Goal: Learn about a topic

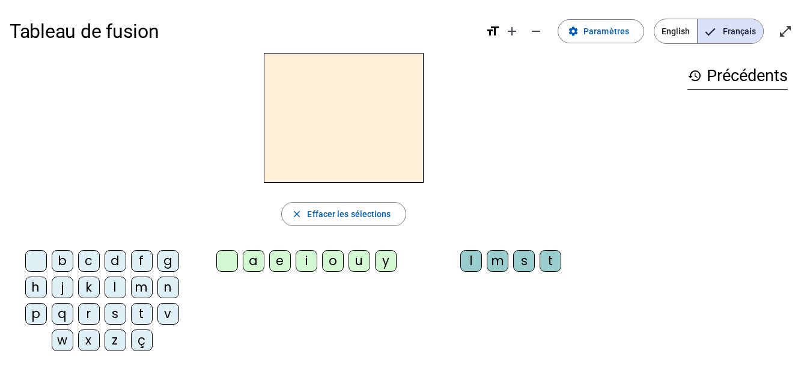
click at [307, 264] on div "i" at bounding box center [307, 261] width 22 height 22
click at [466, 264] on div "l" at bounding box center [471, 261] width 22 height 22
click at [136, 295] on div "m" at bounding box center [142, 287] width 22 height 22
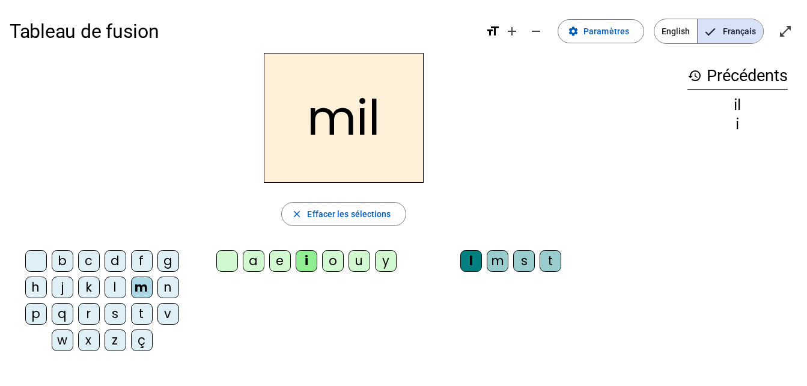
click at [243, 269] on div "a" at bounding box center [254, 261] width 22 height 22
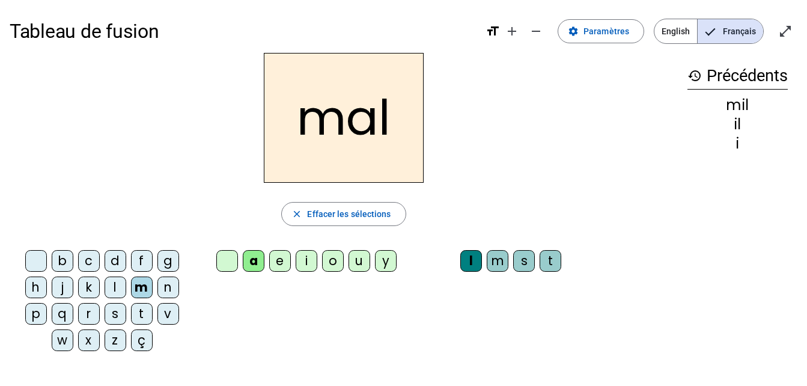
click at [466, 269] on div "l" at bounding box center [471, 261] width 22 height 22
click at [30, 267] on div at bounding box center [36, 261] width 22 height 22
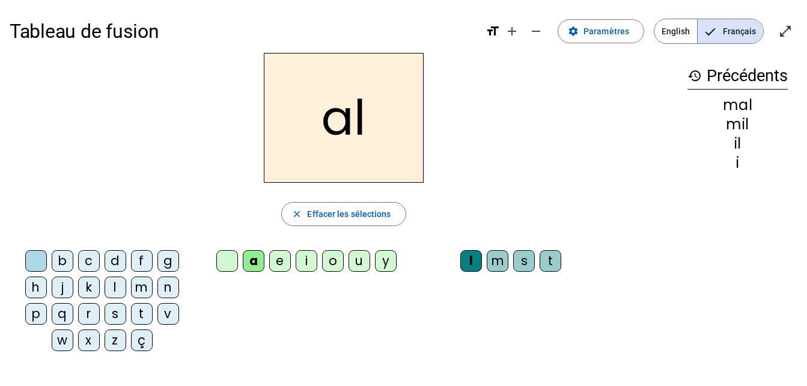
click at [134, 293] on div "m" at bounding box center [142, 287] width 22 height 22
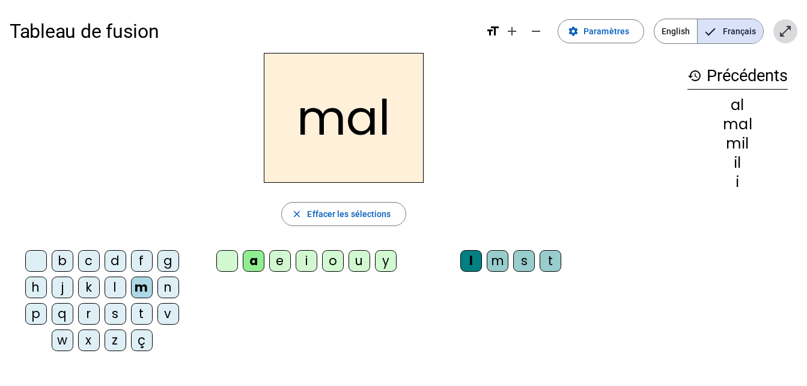
click at [786, 36] on mat-icon "open_in_full" at bounding box center [785, 31] width 14 height 14
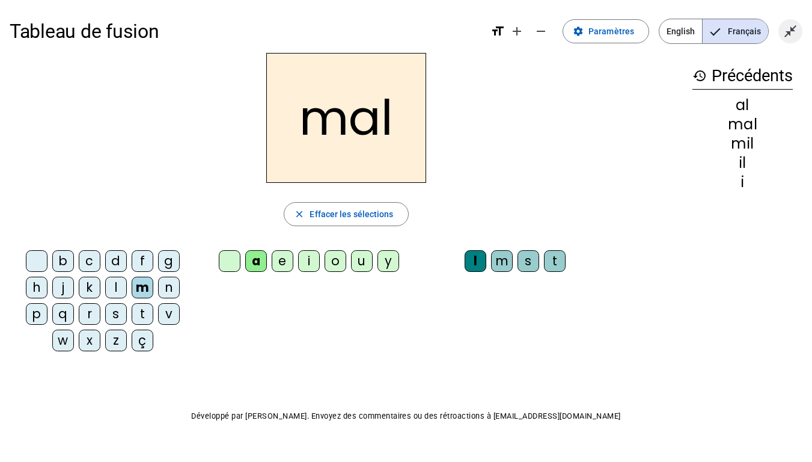
click at [787, 36] on mat-icon "close_fullscreen" at bounding box center [790, 31] width 14 height 14
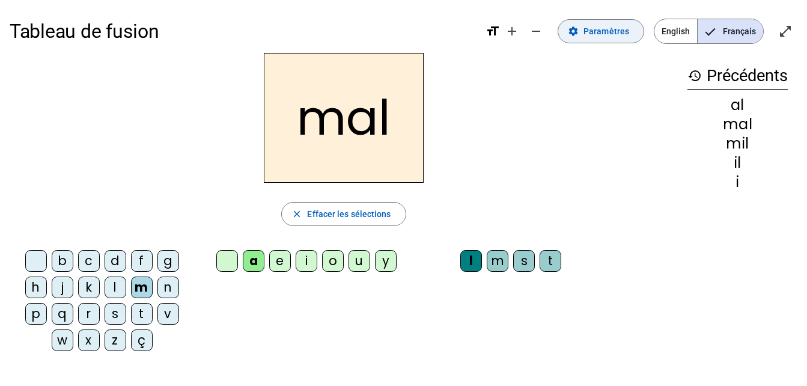
click at [620, 29] on span "Paramètres" at bounding box center [607, 31] width 46 height 14
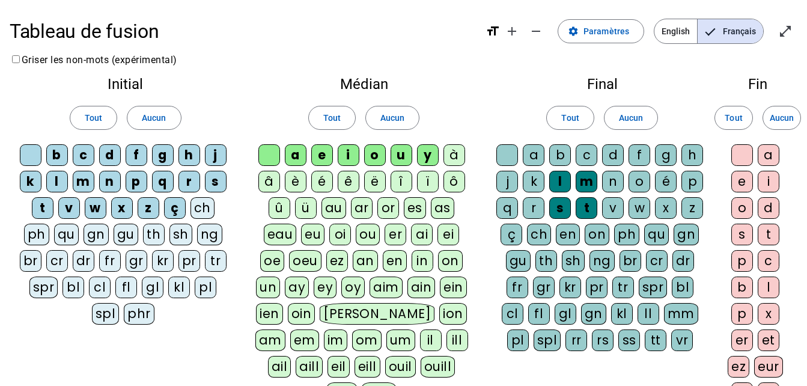
click at [510, 154] on div at bounding box center [507, 155] width 22 height 22
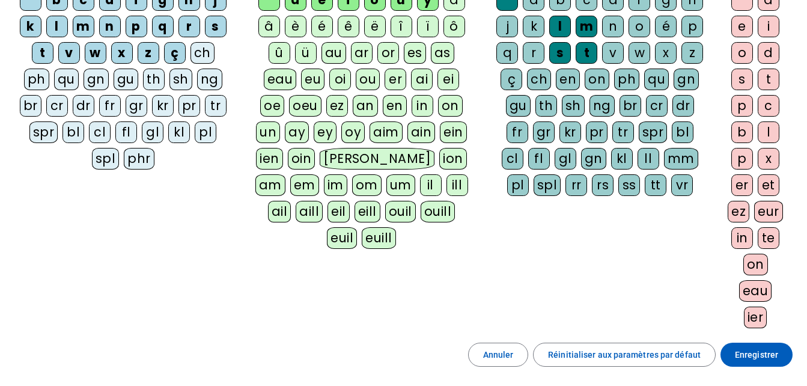
scroll to position [262, 0]
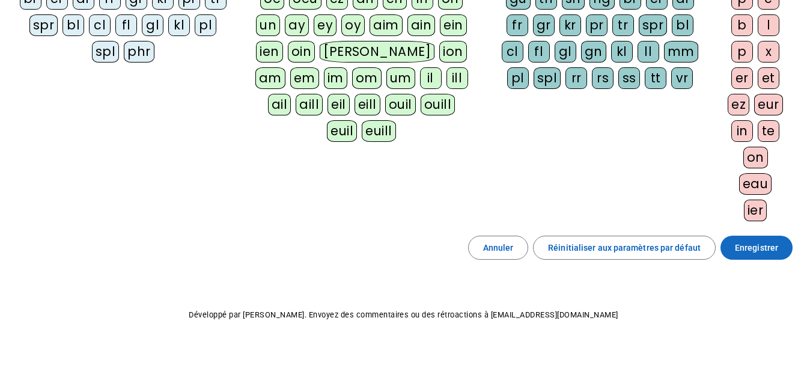
click at [759, 254] on span "Enregistrer" at bounding box center [756, 247] width 43 height 14
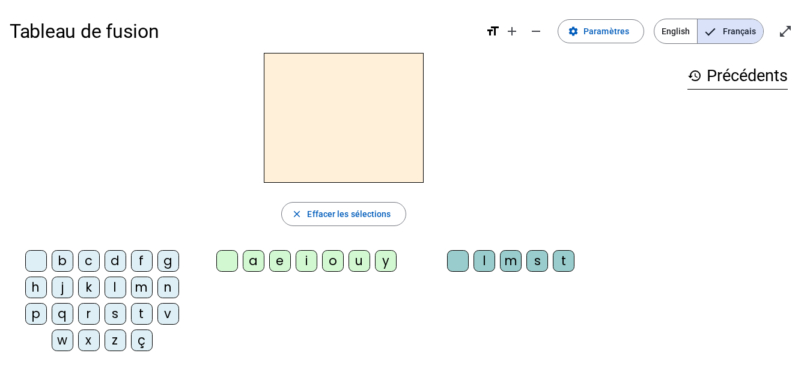
click at [136, 294] on div "m" at bounding box center [142, 287] width 22 height 22
click at [249, 267] on div "a" at bounding box center [254, 261] width 22 height 22
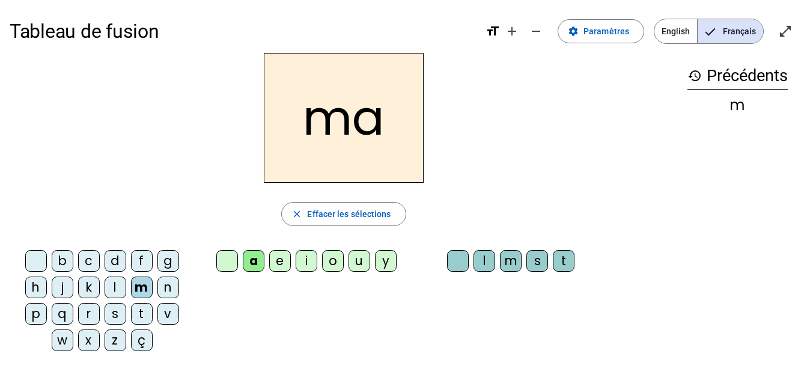
click at [479, 267] on div "l" at bounding box center [485, 261] width 22 height 22
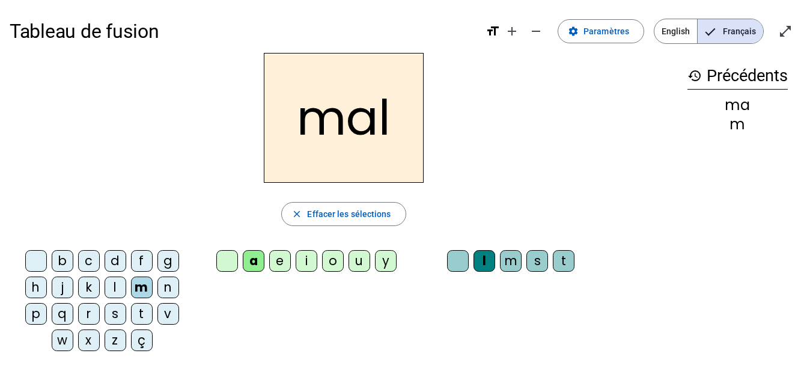
click at [476, 268] on div "l" at bounding box center [485, 261] width 22 height 22
click at [453, 270] on div at bounding box center [458, 261] width 22 height 22
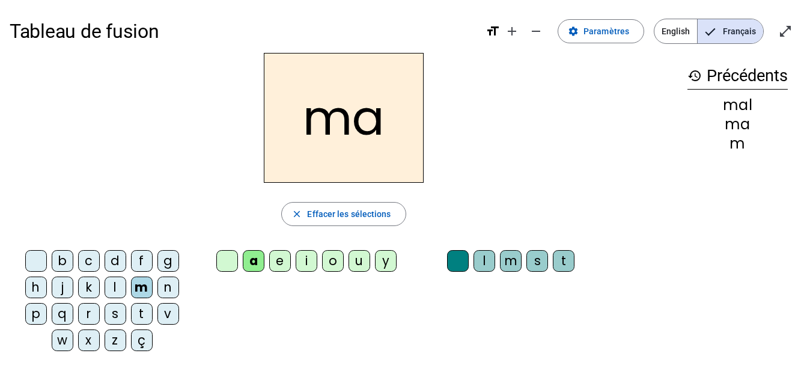
click at [481, 268] on div "l" at bounding box center [485, 261] width 22 height 22
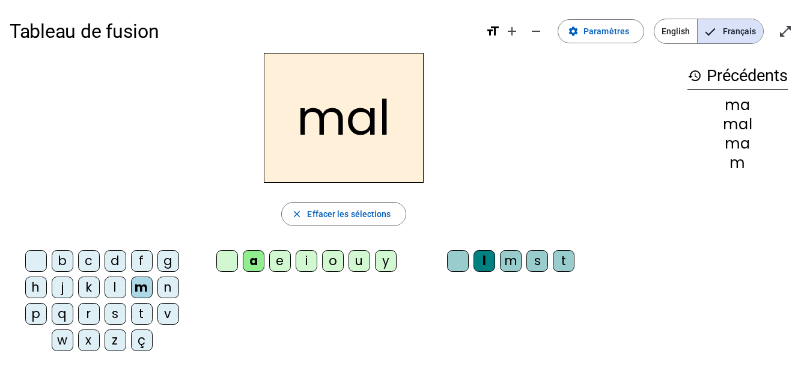
click at [450, 269] on div at bounding box center [458, 261] width 22 height 22
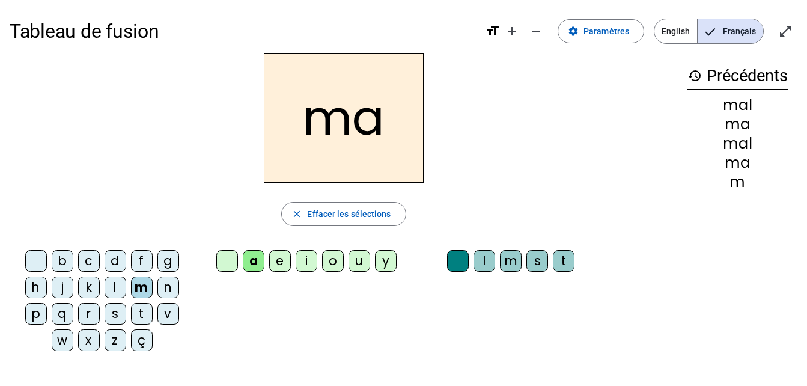
click at [106, 296] on div "l" at bounding box center [116, 287] width 22 height 22
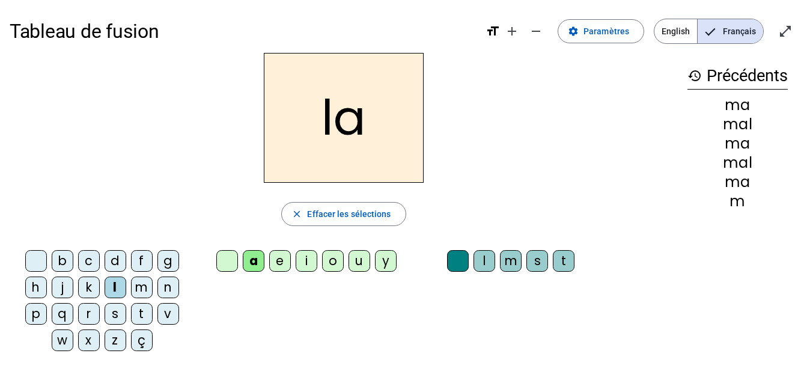
click at [352, 266] on div "u" at bounding box center [360, 261] width 22 height 22
click at [106, 268] on div "d" at bounding box center [116, 261] width 22 height 22
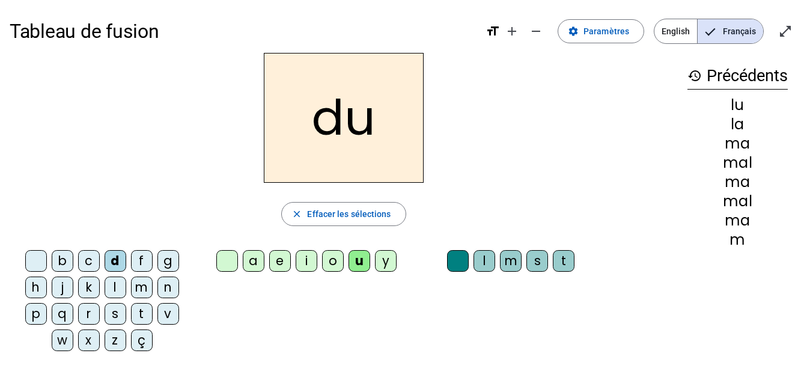
click at [138, 322] on div "t" at bounding box center [142, 314] width 22 height 22
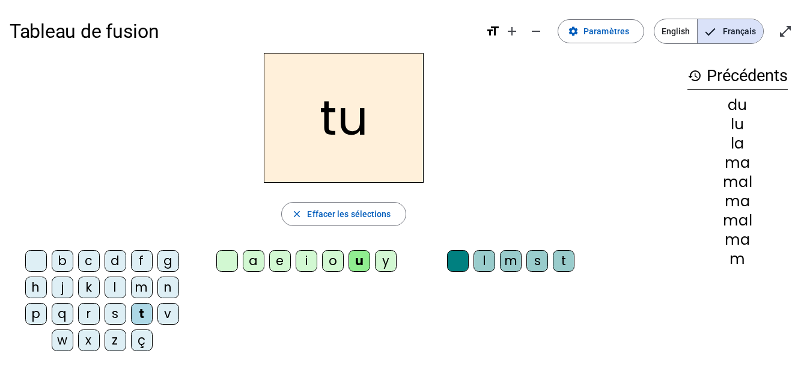
click at [358, 268] on div "u" at bounding box center [360, 261] width 22 height 22
click at [281, 267] on div "e" at bounding box center [280, 261] width 22 height 22
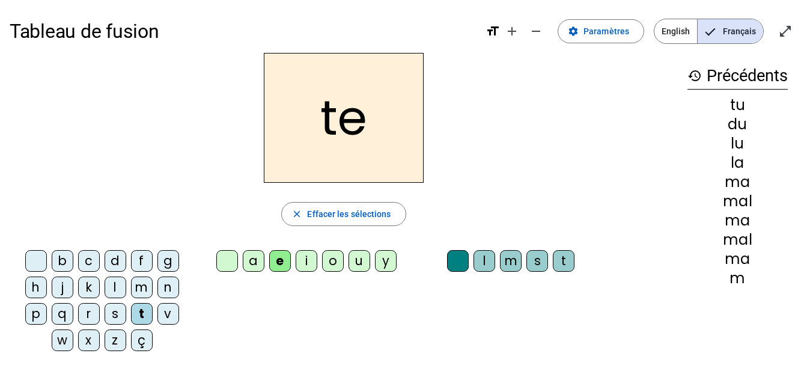
click at [112, 269] on div "d" at bounding box center [116, 261] width 22 height 22
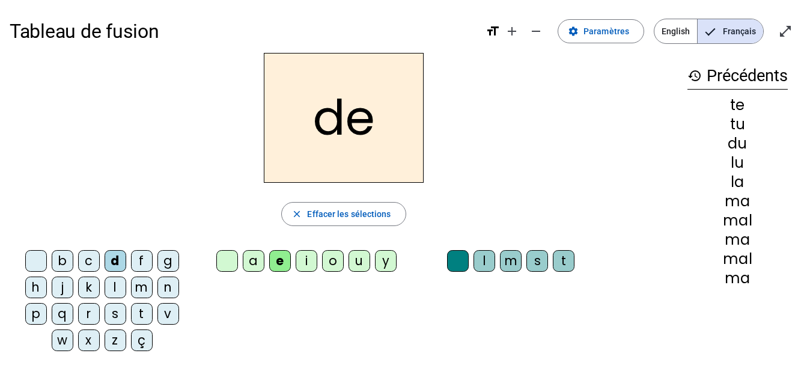
click at [52, 292] on div "j" at bounding box center [63, 287] width 22 height 22
